Goal: Task Accomplishment & Management: Complete application form

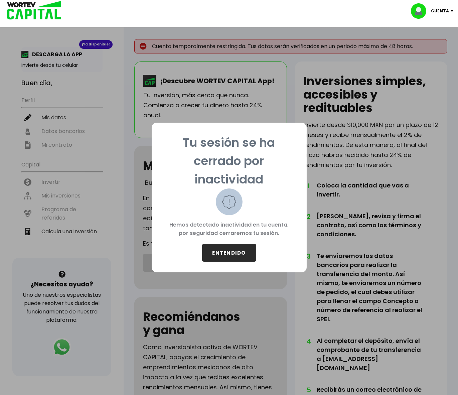
click at [236, 248] on button "ENTENDIDO" at bounding box center [229, 253] width 54 height 18
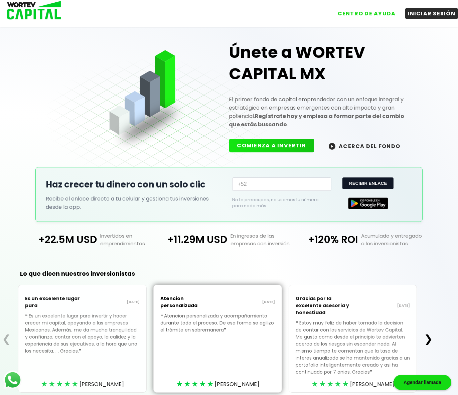
click at [371, 202] on img at bounding box center [368, 203] width 40 height 12
click at [423, 13] on button "INICIAR SESIÓN" at bounding box center [431, 12] width 53 height 11
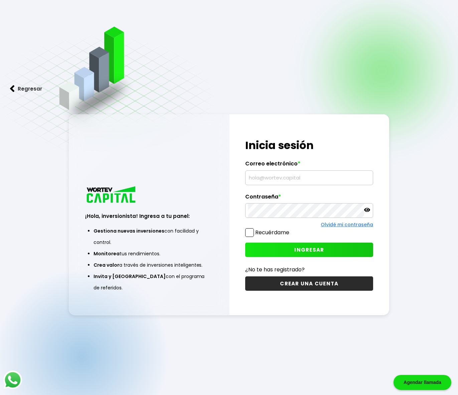
click at [428, 190] on div "Regresar ¡Hola, inversionista! Ingresa a tu panel: Gestiona nuevas inversiones …" at bounding box center [229, 214] width 458 height 428
click at [342, 309] on div "¡Hola, inversionista! Ingresa tus credenciales para iniciar sesión Inicia sesió…" at bounding box center [310, 214] width 160 height 201
click at [265, 175] on input "text" at bounding box center [309, 178] width 122 height 14
type input "[EMAIL_ADDRESS][DOMAIN_NAME]"
click at [250, 233] on span at bounding box center [249, 232] width 9 height 9
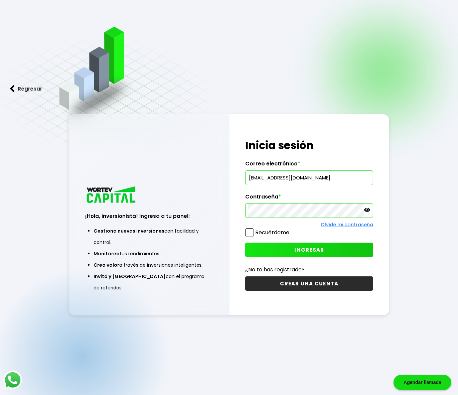
click at [291, 229] on input "Recuérdame" at bounding box center [291, 229] width 0 height 0
click at [294, 254] on button "INGRESAR" at bounding box center [309, 250] width 128 height 14
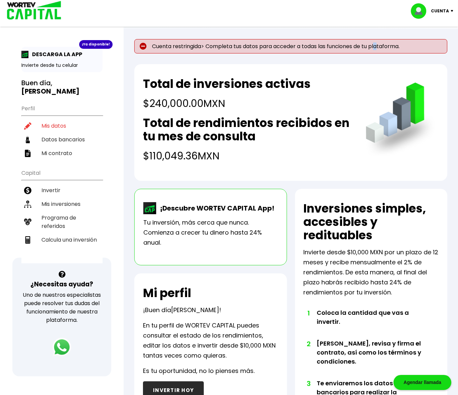
click at [380, 48] on p "Cuenta restringida> Completa tus datos para acceder a todas las funciones de tu…" at bounding box center [290, 46] width 313 height 14
click at [381, 49] on p "Cuenta restringida> Completa tus datos para acceder a todas las funciones de tu…" at bounding box center [290, 46] width 313 height 14
click at [60, 119] on li "Mis datos" at bounding box center [61, 126] width 81 height 14
select select "Hombre"
select select "CH"
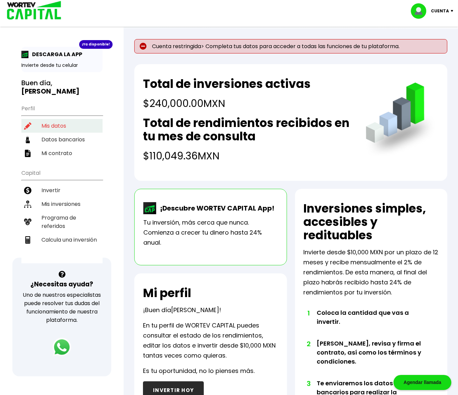
select select "BBVA Bancomer"
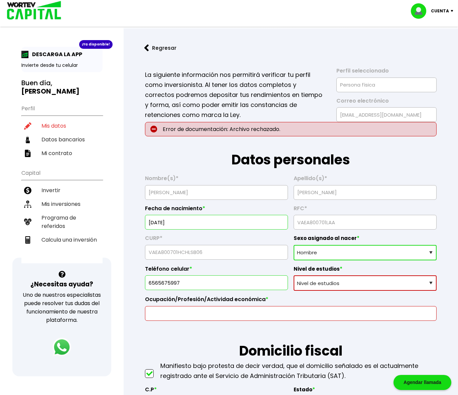
click at [178, 312] on input "text" at bounding box center [291, 313] width 286 height 14
click at [346, 281] on select "Nivel de estudios Primaria Secundaria Bachillerato Licenciatura Posgrado" at bounding box center [365, 282] width 143 height 15
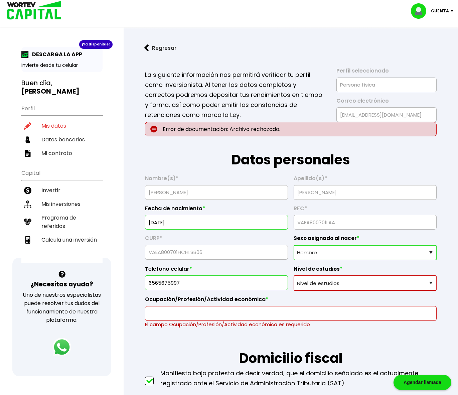
select select "Posgrado"
click at [294, 275] on select "Nivel de estudios Primaria Secundaria Bachillerato Licenciatura Posgrado" at bounding box center [365, 282] width 143 height 15
click at [212, 314] on input "text" at bounding box center [291, 313] width 286 height 14
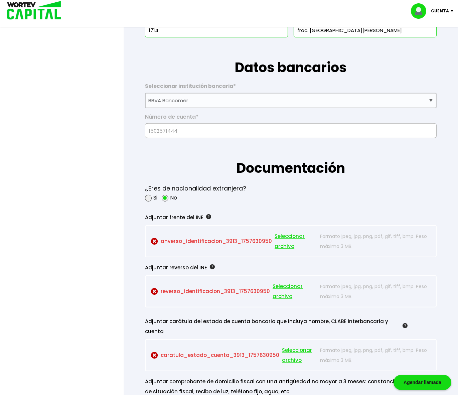
scroll to position [445, 0]
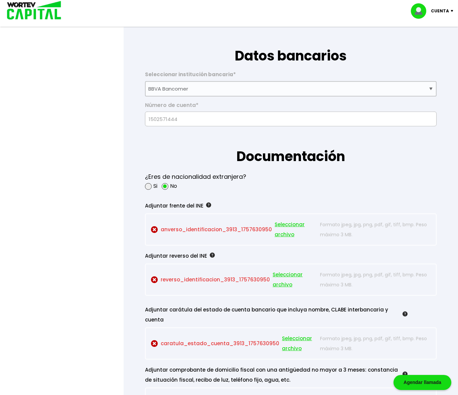
type input "ingeniero de diseño"
click at [289, 223] on span "Seleccionar archivo" at bounding box center [296, 230] width 42 height 20
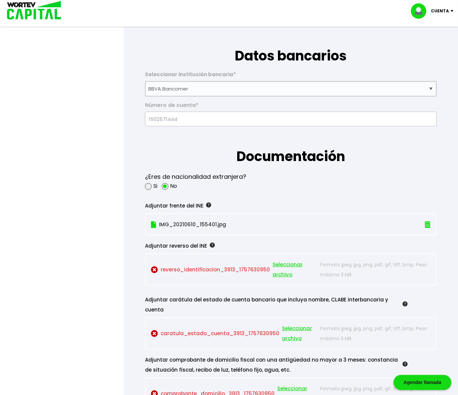
click at [280, 263] on span "Seleccionar archivo" at bounding box center [295, 270] width 44 height 20
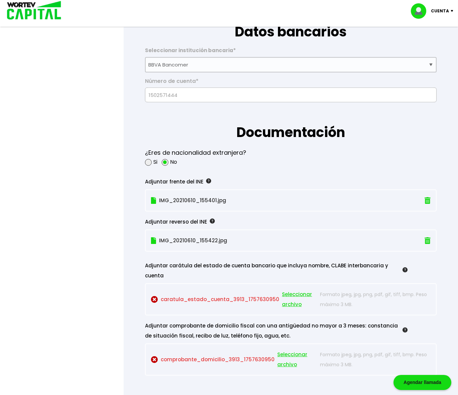
scroll to position [482, 0]
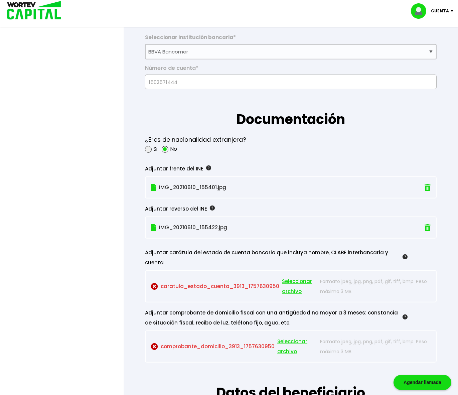
click at [288, 336] on span "Seleccionar archivo" at bounding box center [296, 346] width 39 height 20
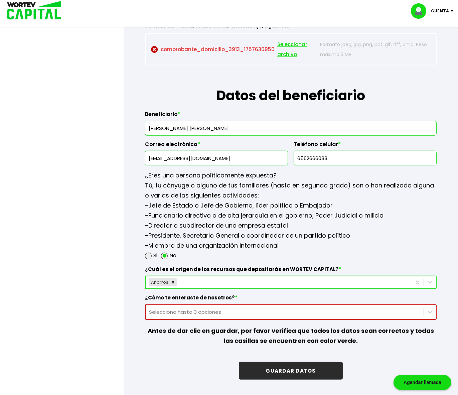
scroll to position [817, 0]
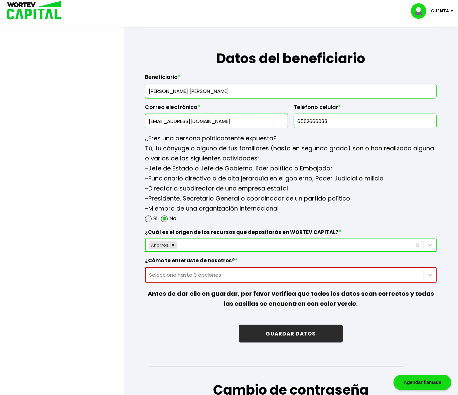
click at [164, 271] on div "Selecciona hasta 3 opciones" at bounding box center [284, 275] width 271 height 8
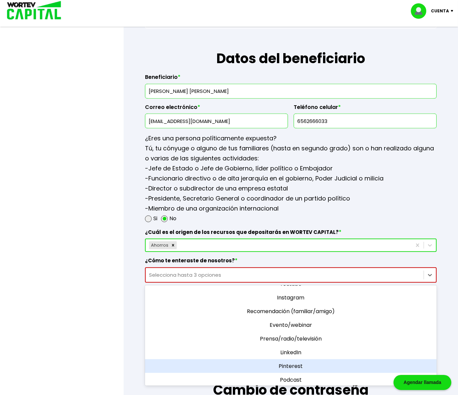
scroll to position [47, 0]
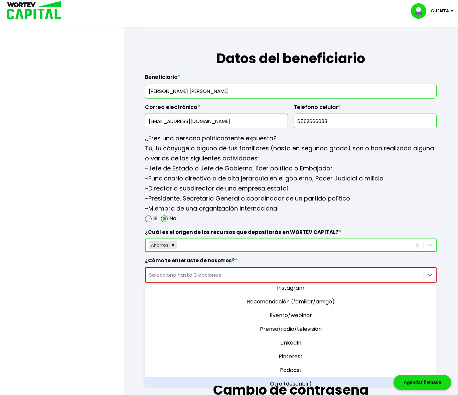
click at [291, 377] on div "Otro (describir)" at bounding box center [291, 384] width 292 height 14
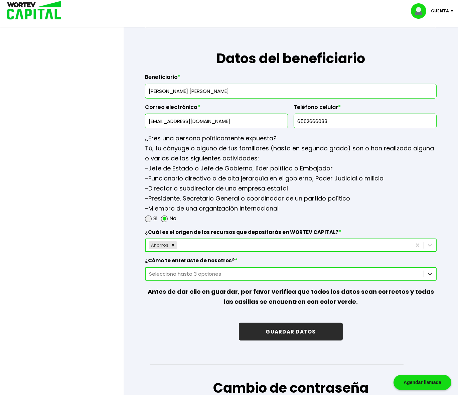
click at [429, 273] on icon at bounding box center [430, 274] width 4 height 2
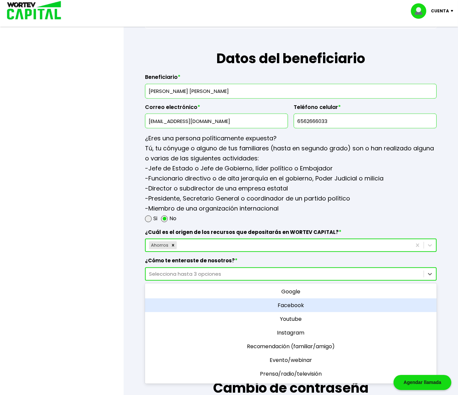
click at [299, 298] on div "Facebook" at bounding box center [291, 305] width 292 height 14
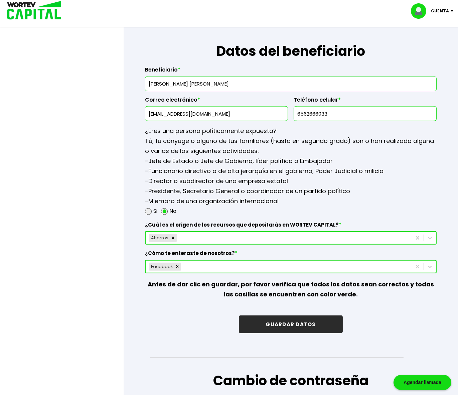
scroll to position [891, 0]
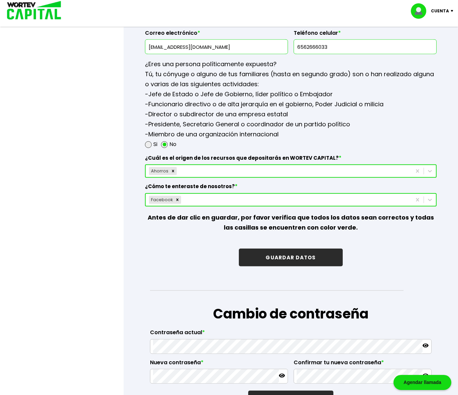
click at [288, 249] on button "GUARDAR DATOS" at bounding box center [291, 258] width 104 height 18
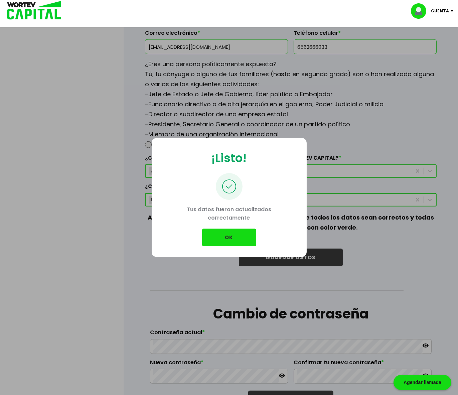
click at [85, 196] on div "¡Listo! Tus datos fueron actualizados correctamente OK" at bounding box center [229, 197] width 458 height 395
click at [232, 238] on button "OK" at bounding box center [229, 238] width 54 height 18
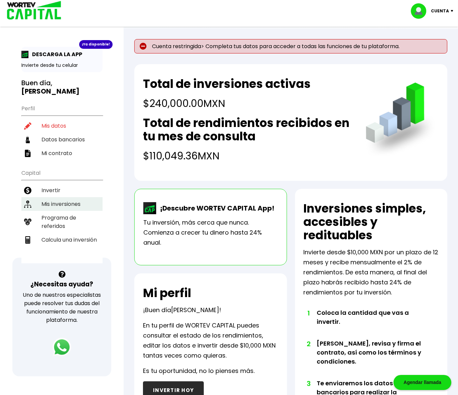
click at [60, 197] on li "Mis inversiones" at bounding box center [61, 204] width 81 height 14
